Goal: Check status: Check status

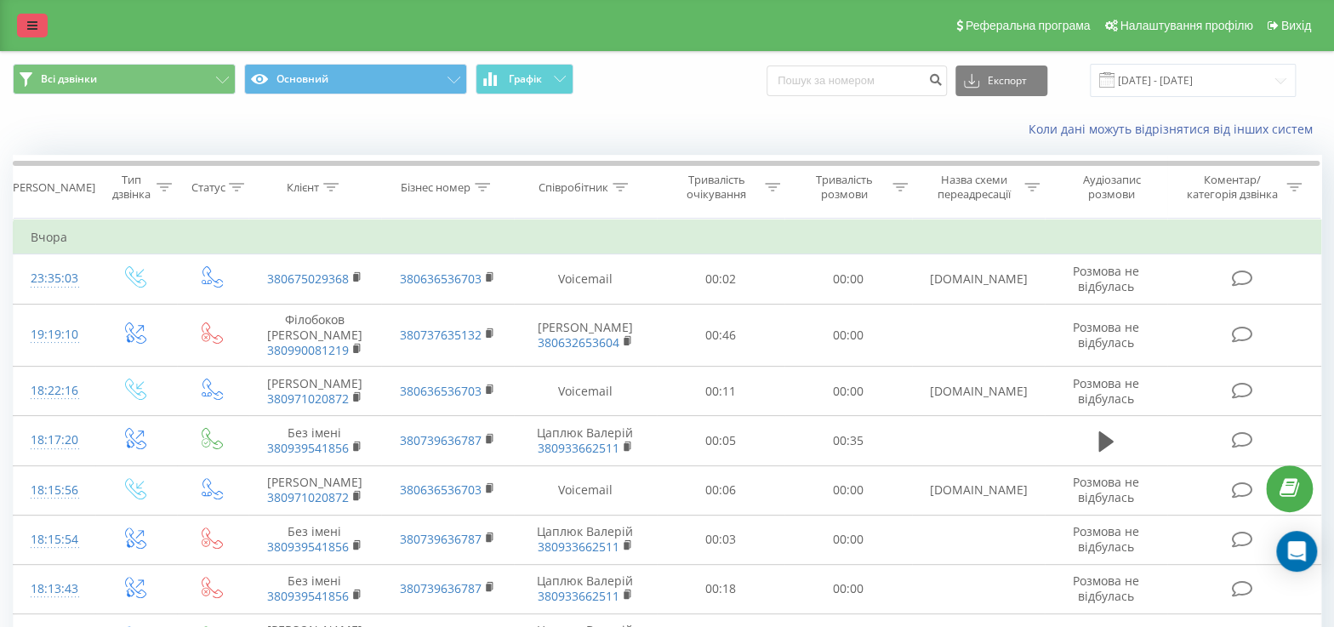
click at [31, 26] on icon at bounding box center [32, 26] width 10 height 12
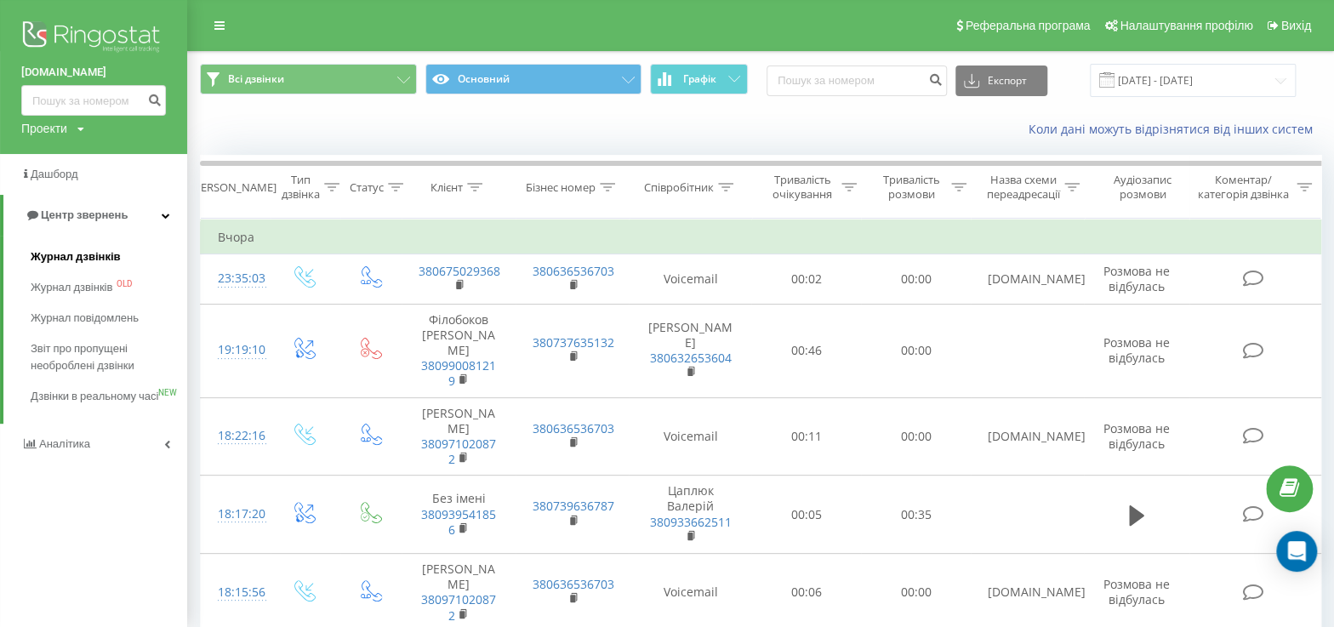
click at [75, 254] on span "Журнал дзвінків" at bounding box center [76, 257] width 90 height 17
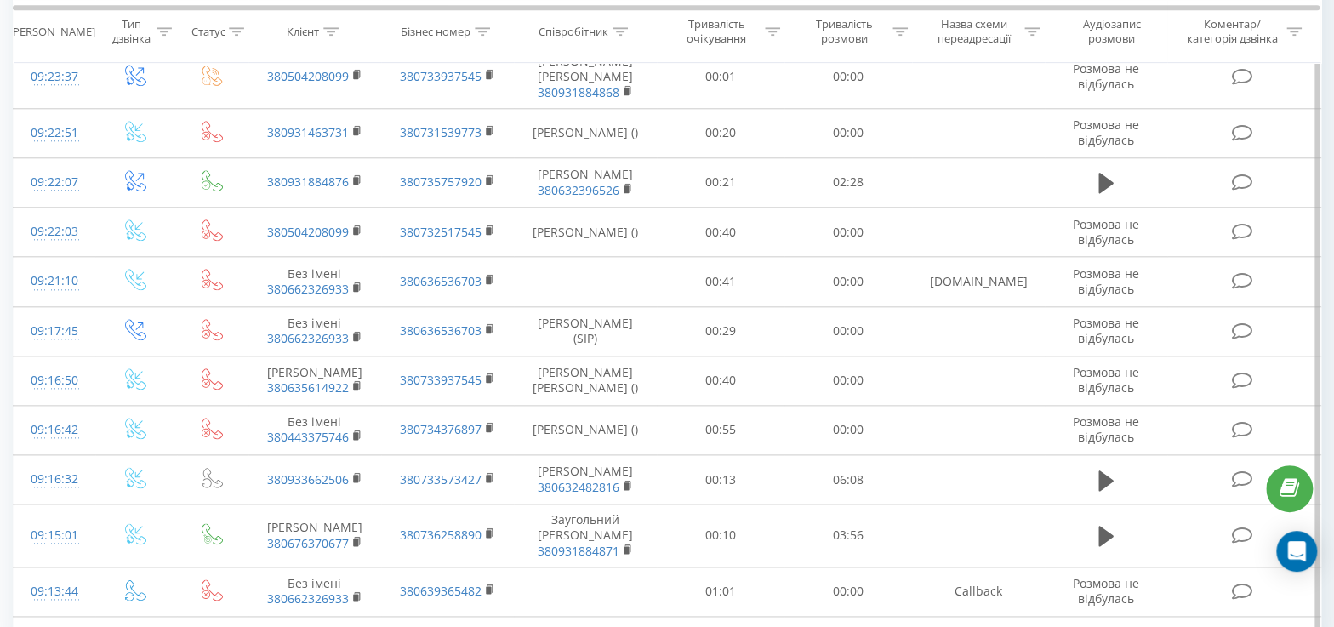
scroll to position [876, 0]
